Goal: Task Accomplishment & Management: Complete application form

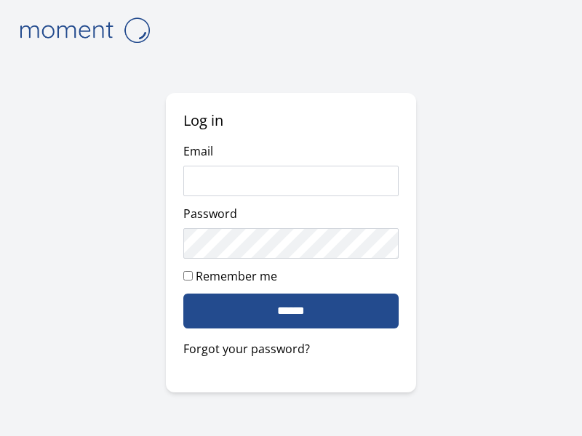
click at [291, 310] on input "******" at bounding box center [290, 311] width 215 height 35
